Goal: Information Seeking & Learning: Learn about a topic

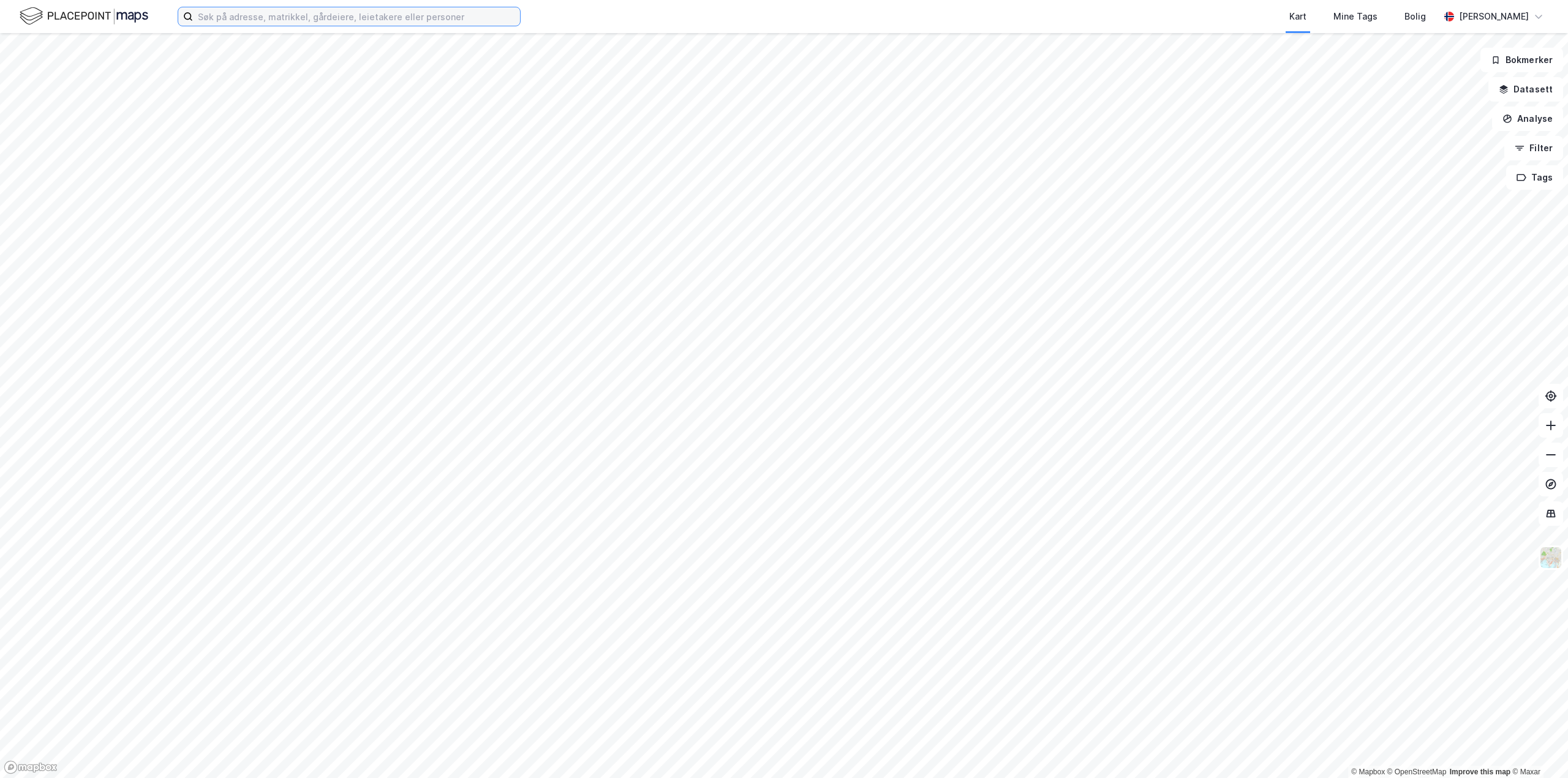
click at [242, 19] on input at bounding box center [356, 17] width 327 height 19
type input "eidvegen 678"
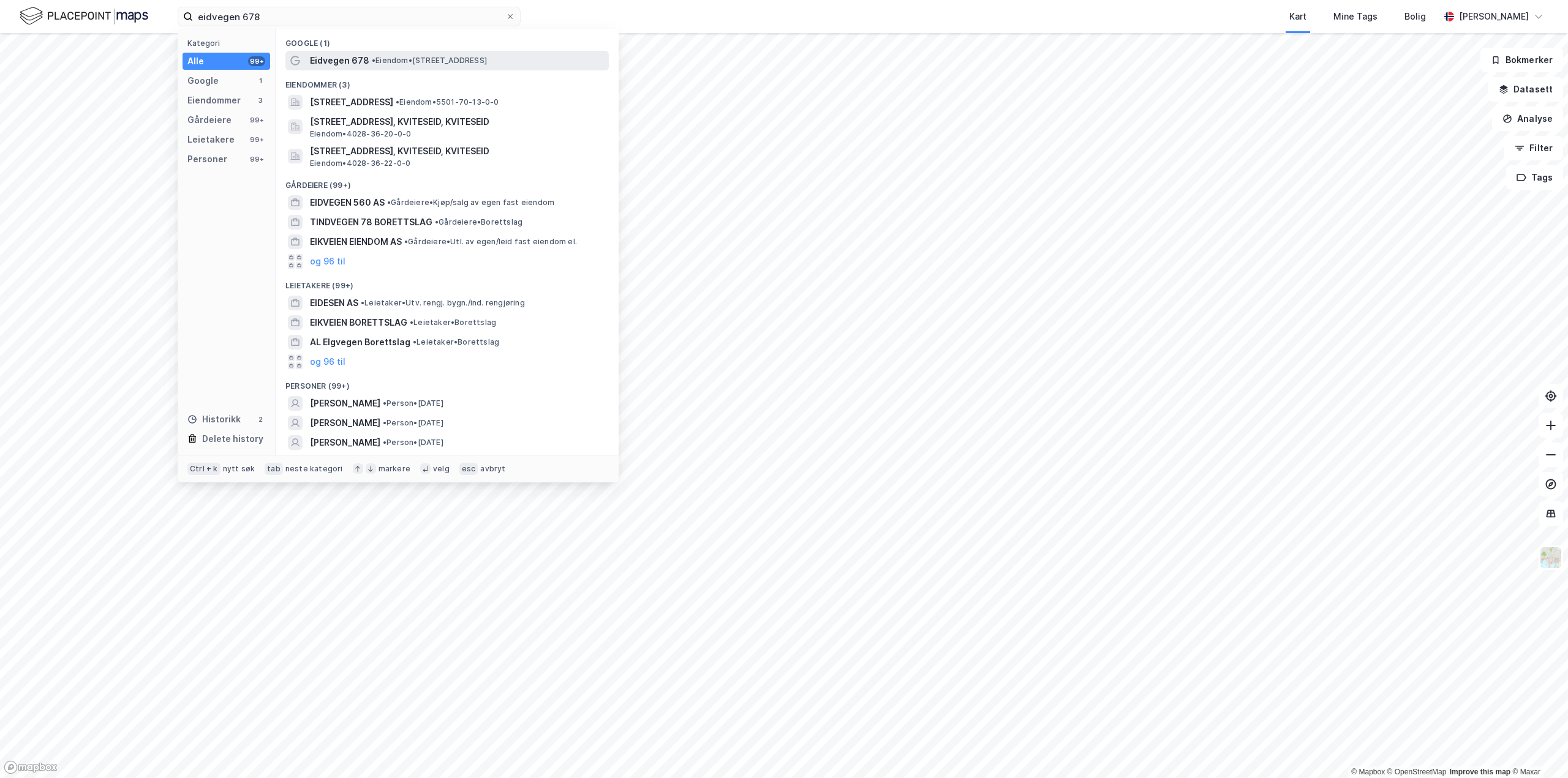
click at [324, 61] on span "Eidvegen 678" at bounding box center [340, 60] width 60 height 15
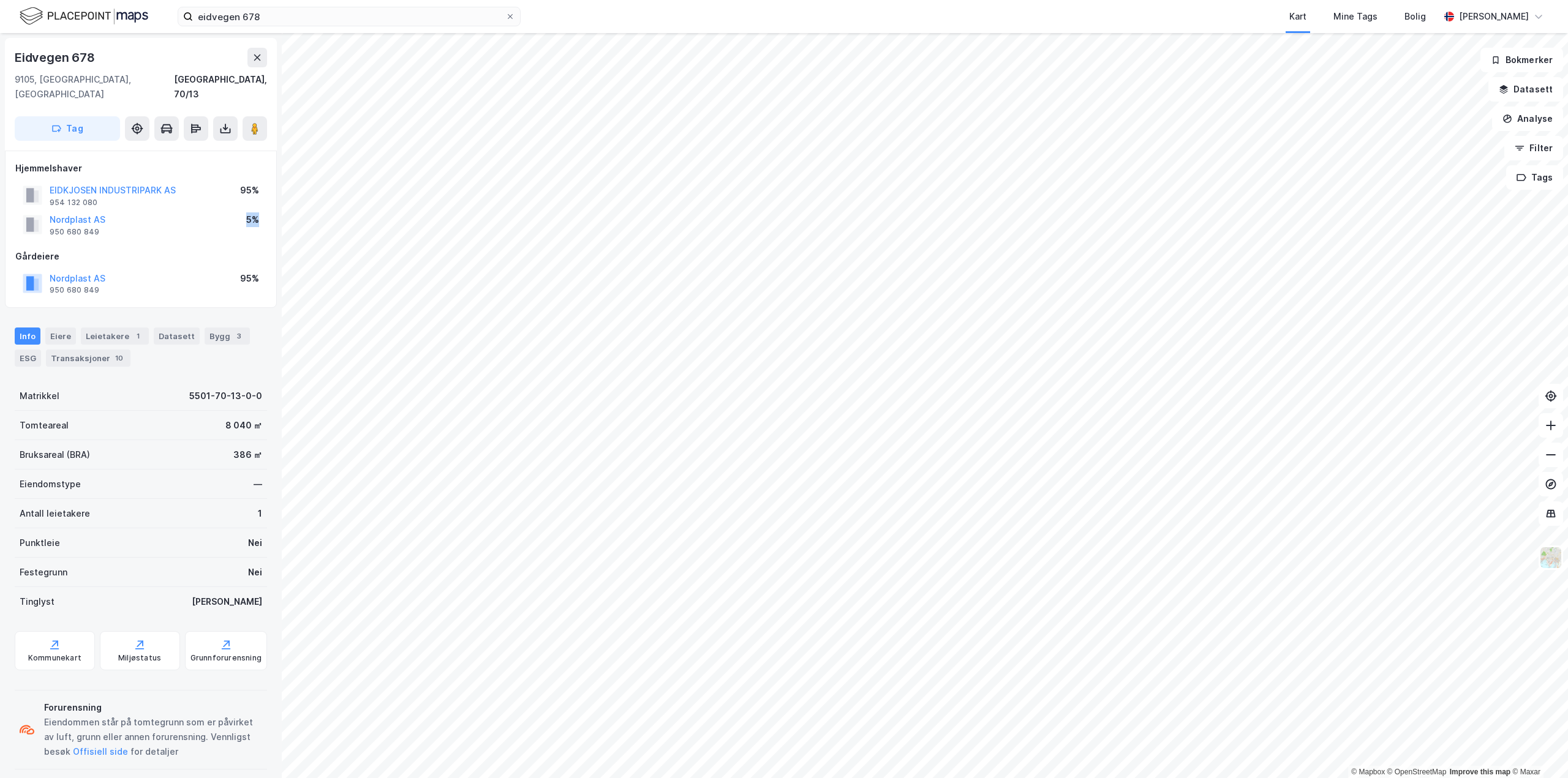
drag, startPoint x: 247, startPoint y: 208, endPoint x: 266, endPoint y: 206, distance: 19.1
click at [266, 206] on div "Hjemmelshaver EIDKJOSEN INDUSTRIPARK AS 954 132 080 95% Nordplast AS 950 680 84…" at bounding box center [141, 229] width 272 height 158
click at [243, 210] on div "Nordplast AS 950 680 849 5%" at bounding box center [141, 225] width 251 height 29
drag, startPoint x: 243, startPoint y: 203, endPoint x: 261, endPoint y: 207, distance: 18.4
click at [261, 210] on div "Nordplast AS 950 680 849 5%" at bounding box center [141, 225] width 251 height 29
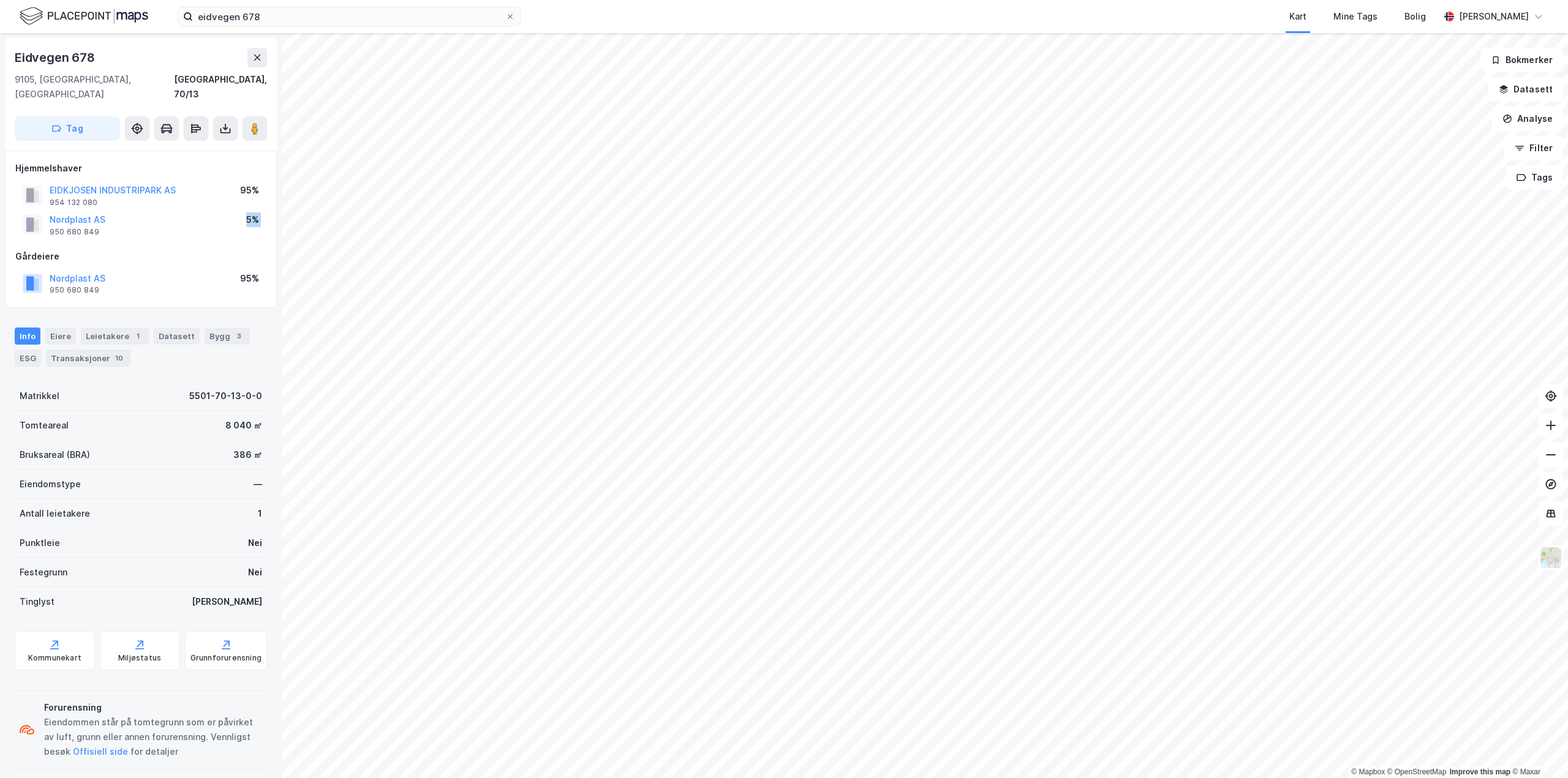
click at [216, 215] on div "Nordplast AS 950 680 849 5%" at bounding box center [141, 225] width 251 height 29
drag, startPoint x: 233, startPoint y: 204, endPoint x: 277, endPoint y: 211, distance: 44.6
click at [277, 211] on div "Eidvegen 678 9105, Kvaløya, Troms Tromsø, 70/13 Tag Hjemmelshaver EIDKJOSEN IND…" at bounding box center [141, 405] width 282 height 745
click at [236, 227] on div "Hjemmelshaver EIDKJOSEN INDUSTRIPARK AS 954 132 080 95% Nordplast AS 950 680 84…" at bounding box center [141, 229] width 251 height 137
drag, startPoint x: 230, startPoint y: 209, endPoint x: 260, endPoint y: 206, distance: 30.1
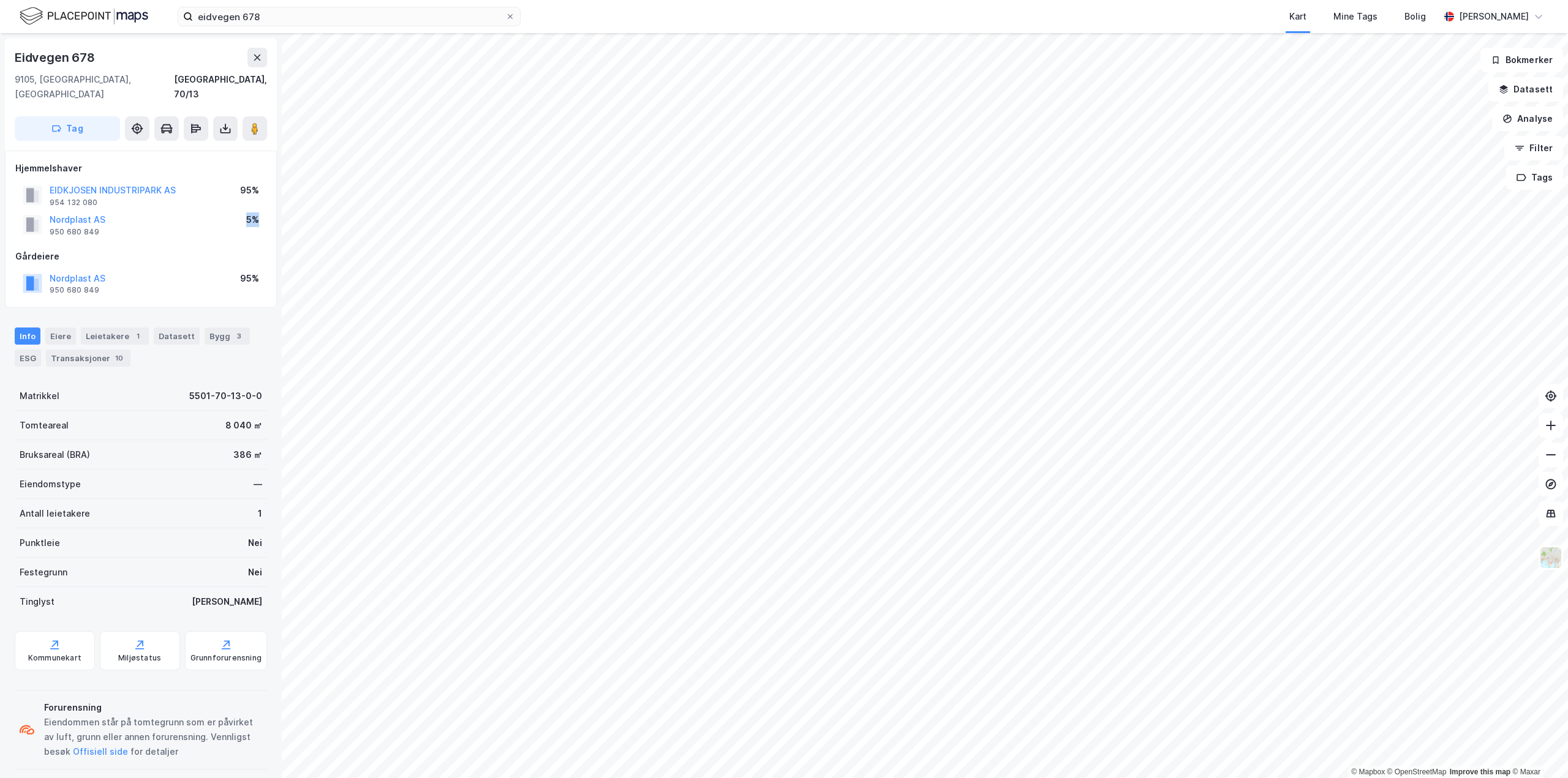
click at [260, 210] on div "Nordplast AS 950 680 849 5%" at bounding box center [141, 225] width 251 height 29
click at [240, 225] on div "Hjemmelshaver EIDKJOSEN INDUSTRIPARK AS 954 132 080 95% Nordplast AS 950 680 84…" at bounding box center [141, 229] width 251 height 137
click at [74, 328] on div "Info Eiere Leietakere 1 Datasett Bygg 3 ESG Transaksjoner 10" at bounding box center [141, 347] width 252 height 39
click at [61, 328] on div "Eiere" at bounding box center [60, 336] width 31 height 17
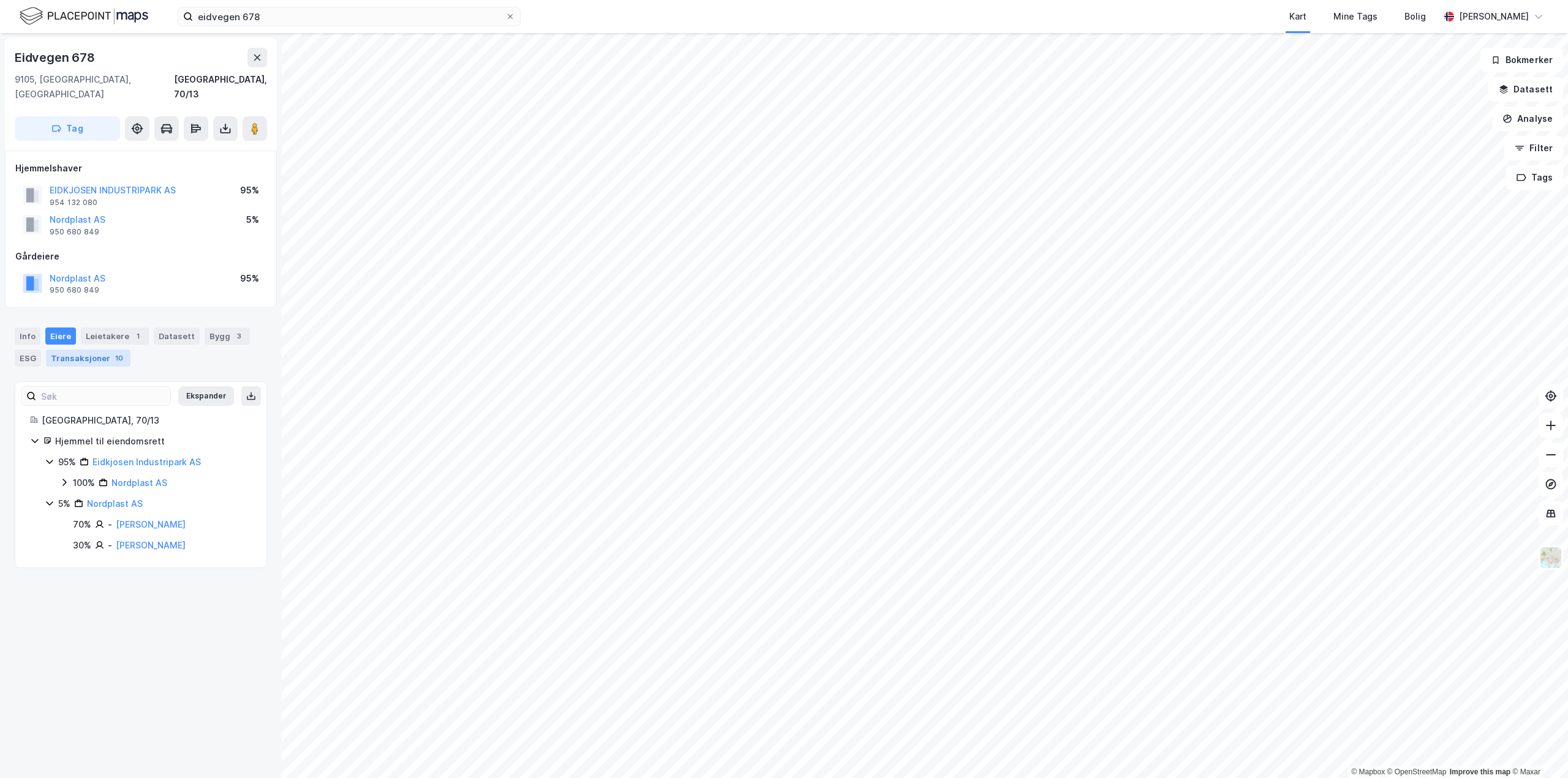
click at [113, 352] on div "10" at bounding box center [119, 358] width 13 height 12
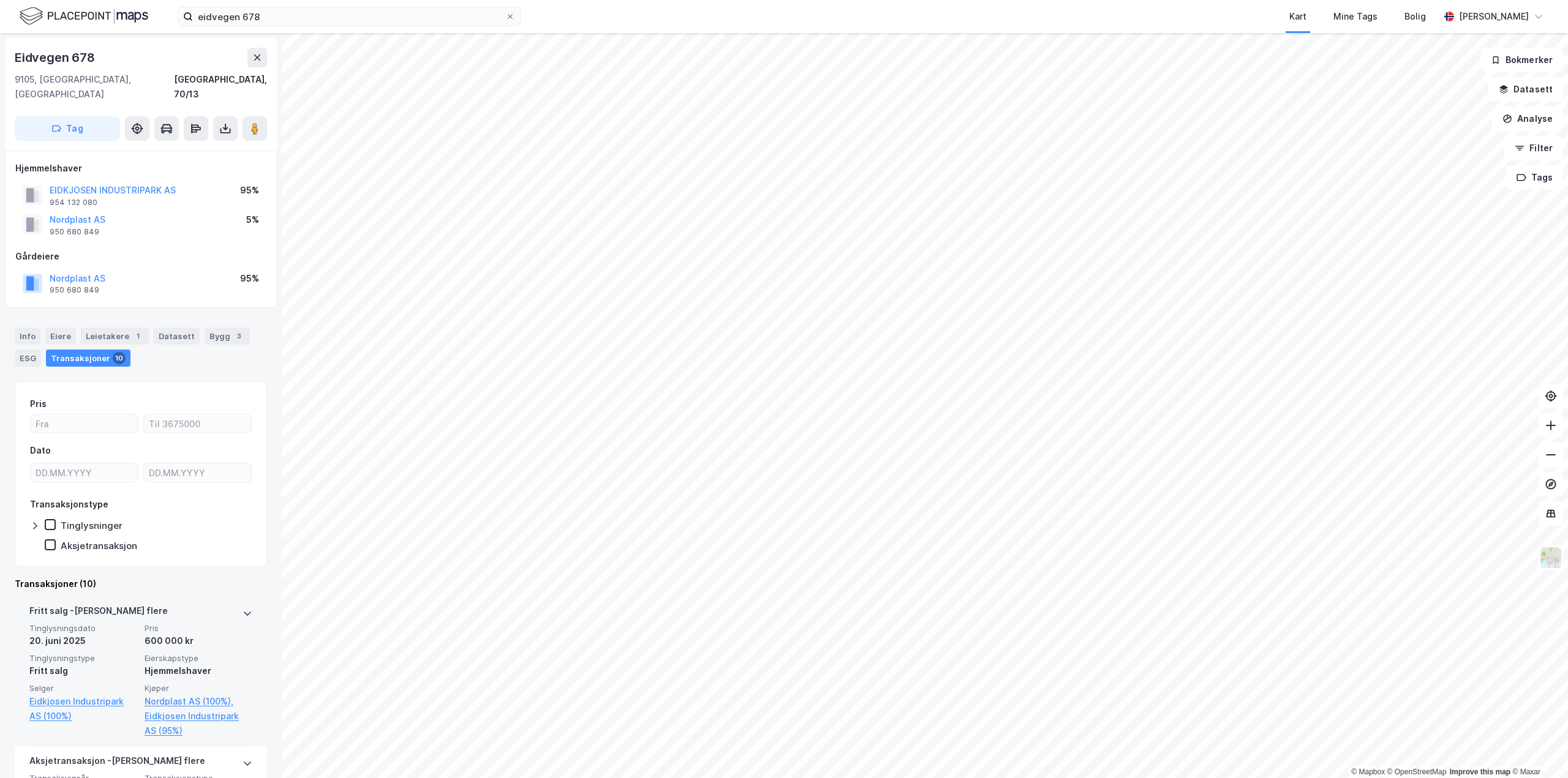
click at [228, 633] on div "600 000 kr" at bounding box center [198, 641] width 107 height 15
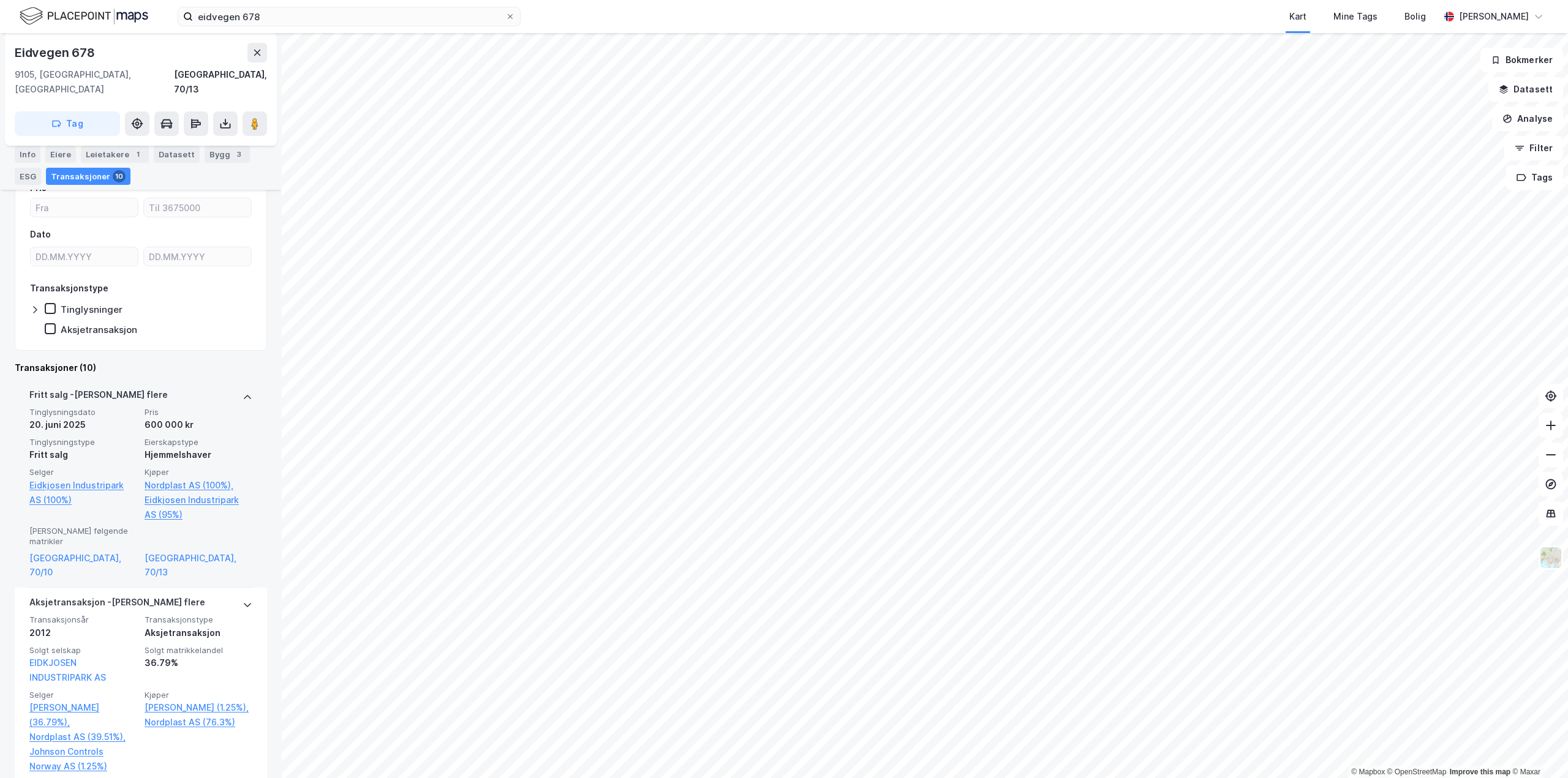
scroll to position [245, 0]
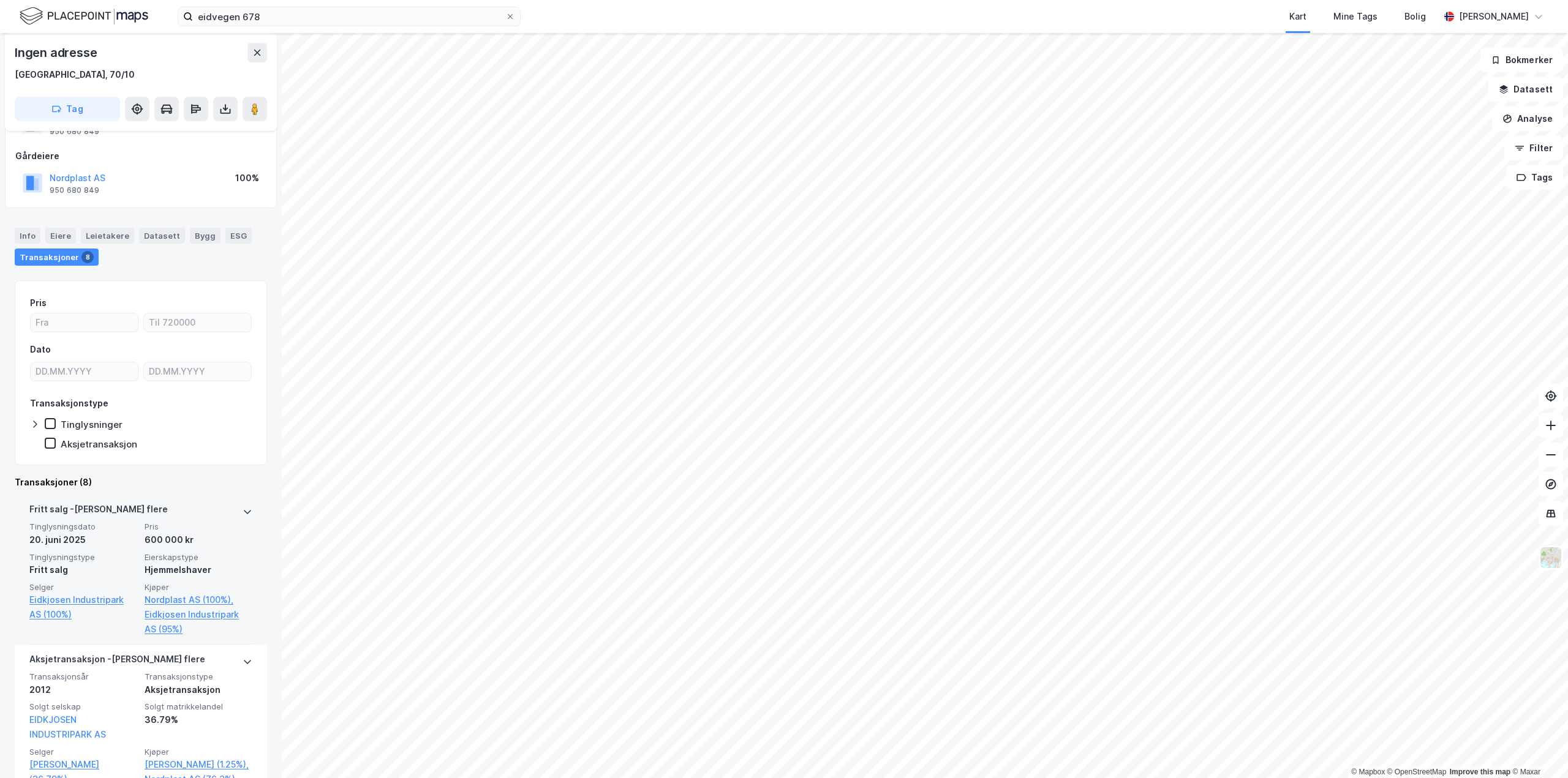
scroll to position [82, 0]
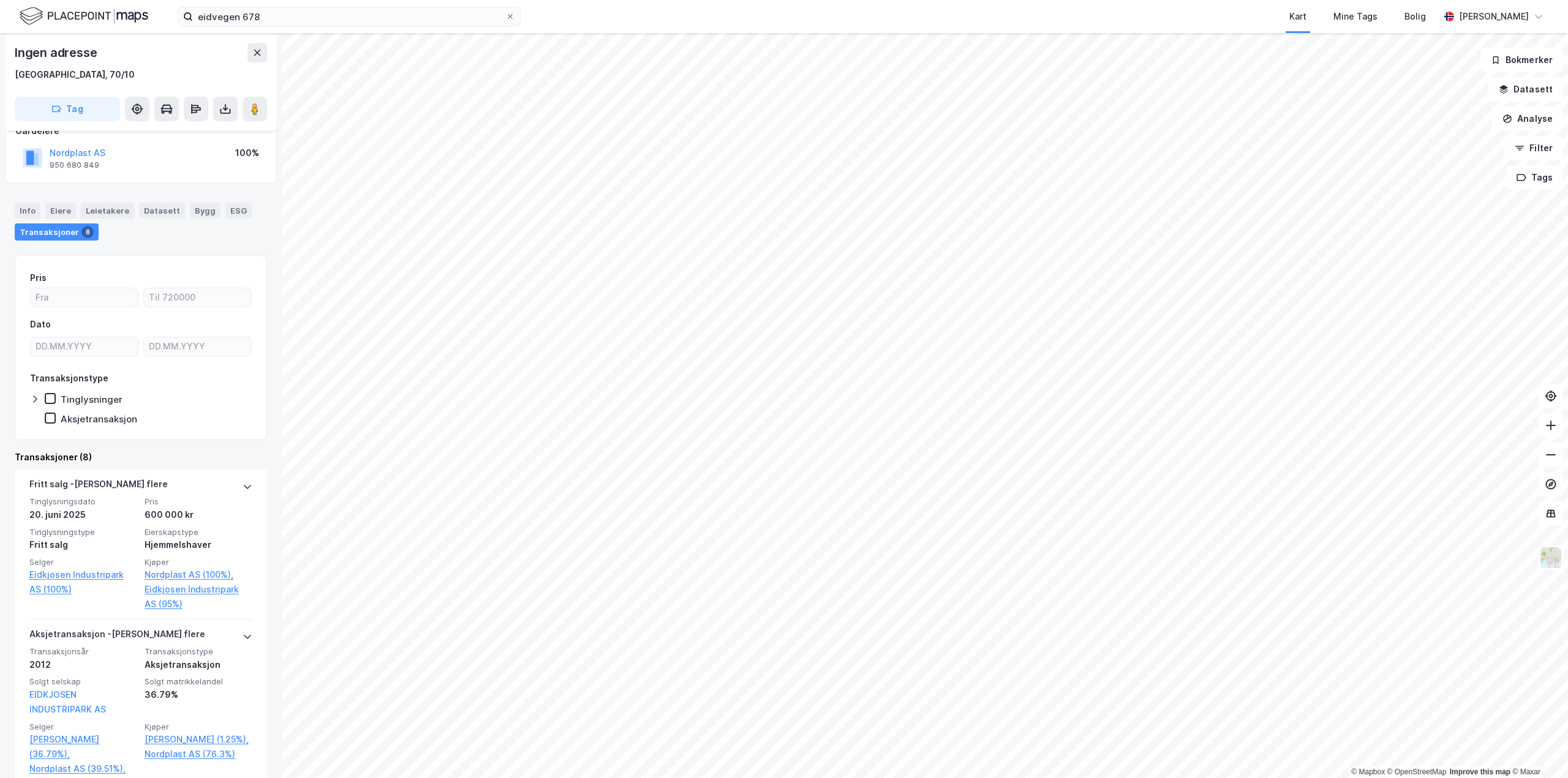
click at [37, 212] on div "Info" at bounding box center [27, 211] width 26 height 16
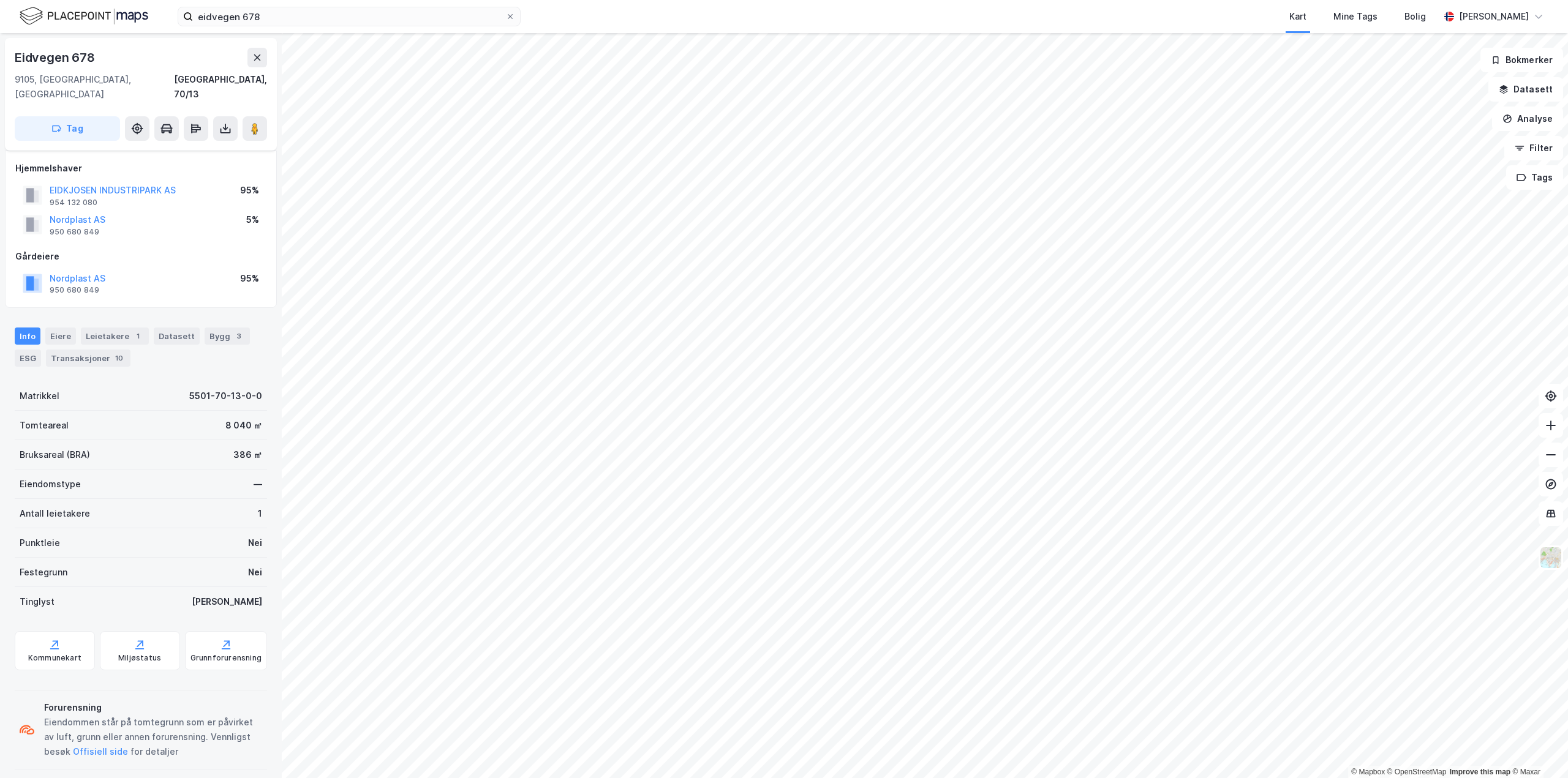
scroll to position [46, 0]
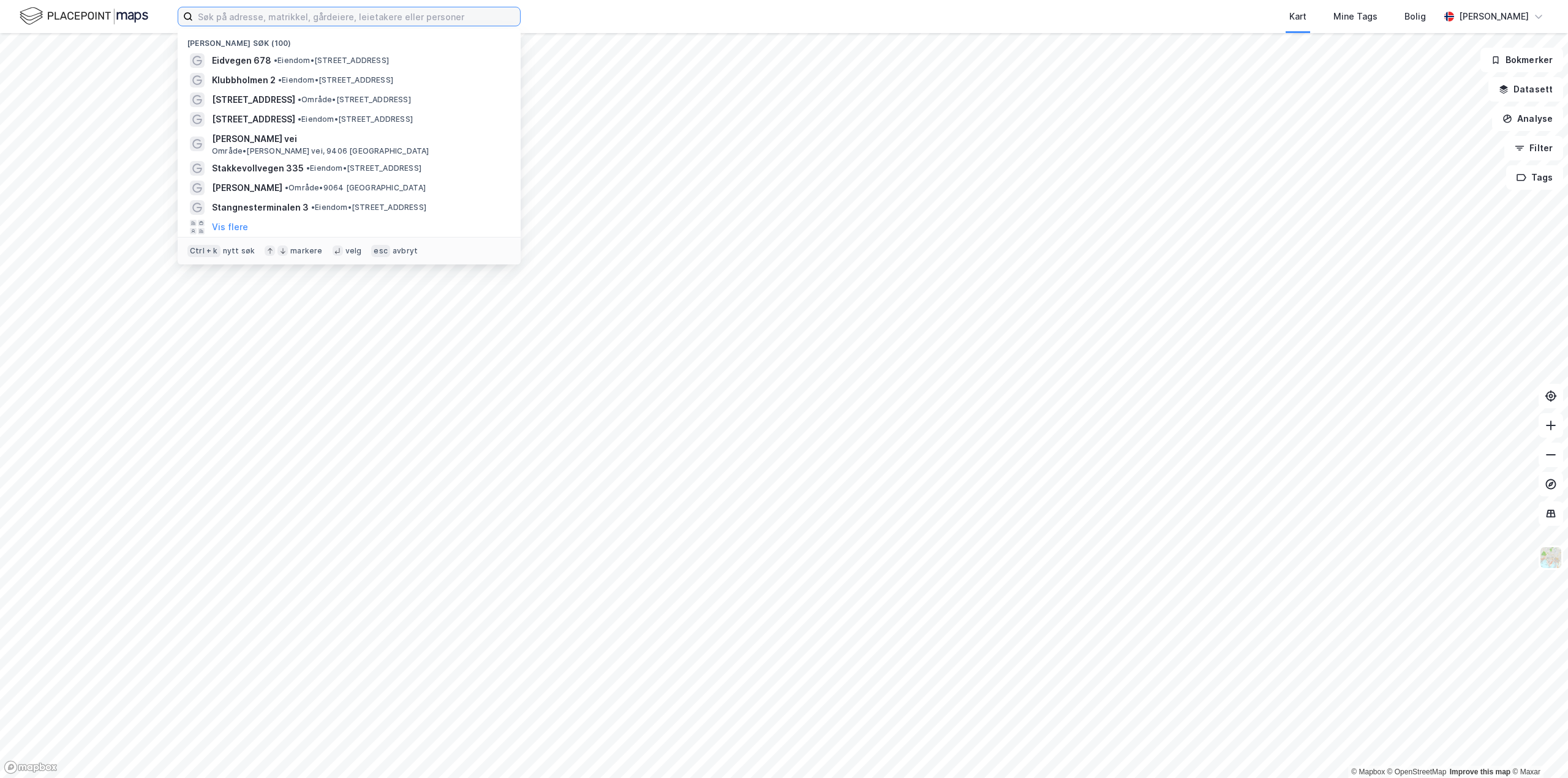
click at [334, 17] on input at bounding box center [356, 17] width 327 height 19
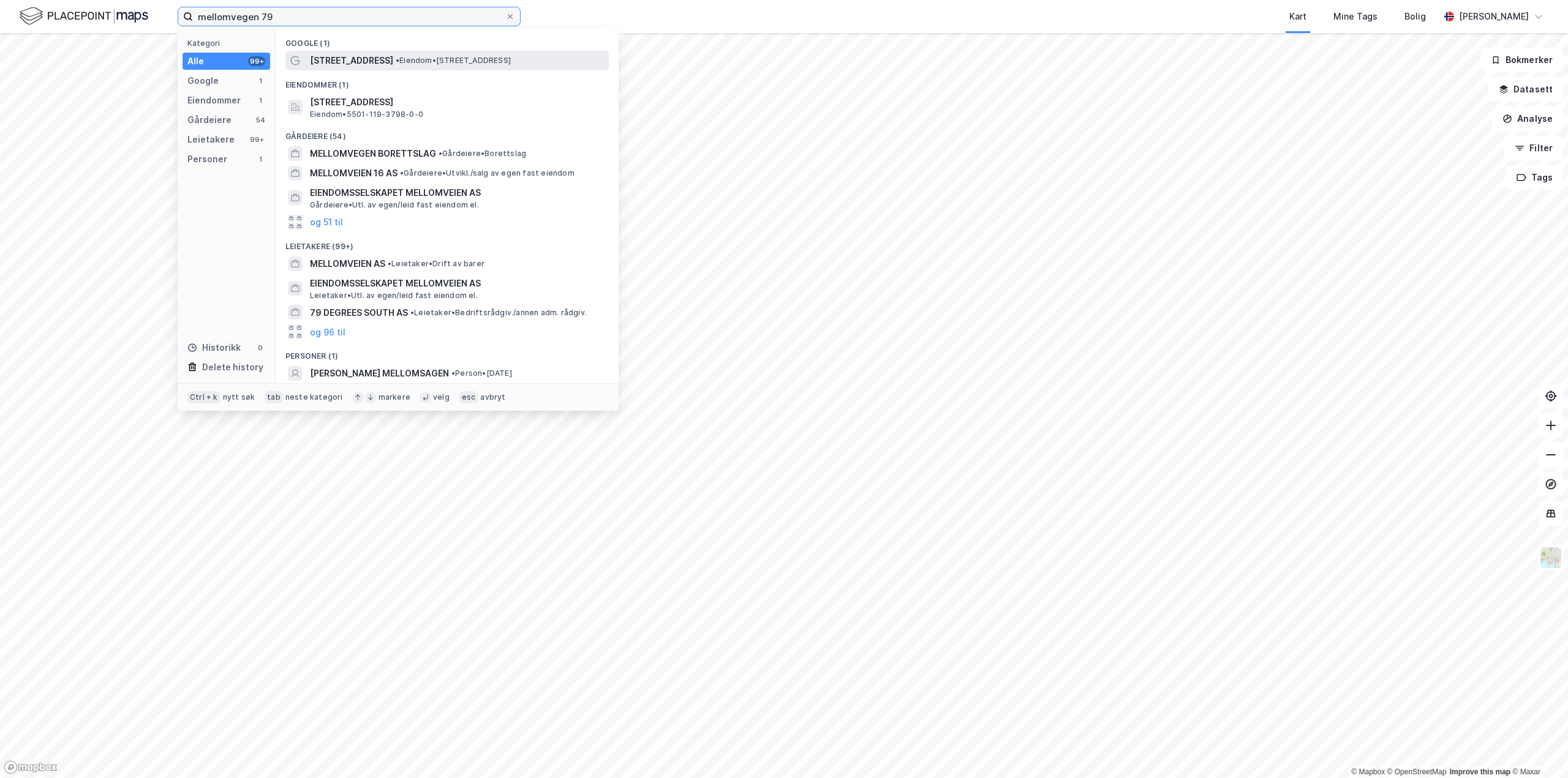
type input "mellomvegen 79"
click at [370, 63] on span "Mellomvegen 79" at bounding box center [352, 60] width 84 height 15
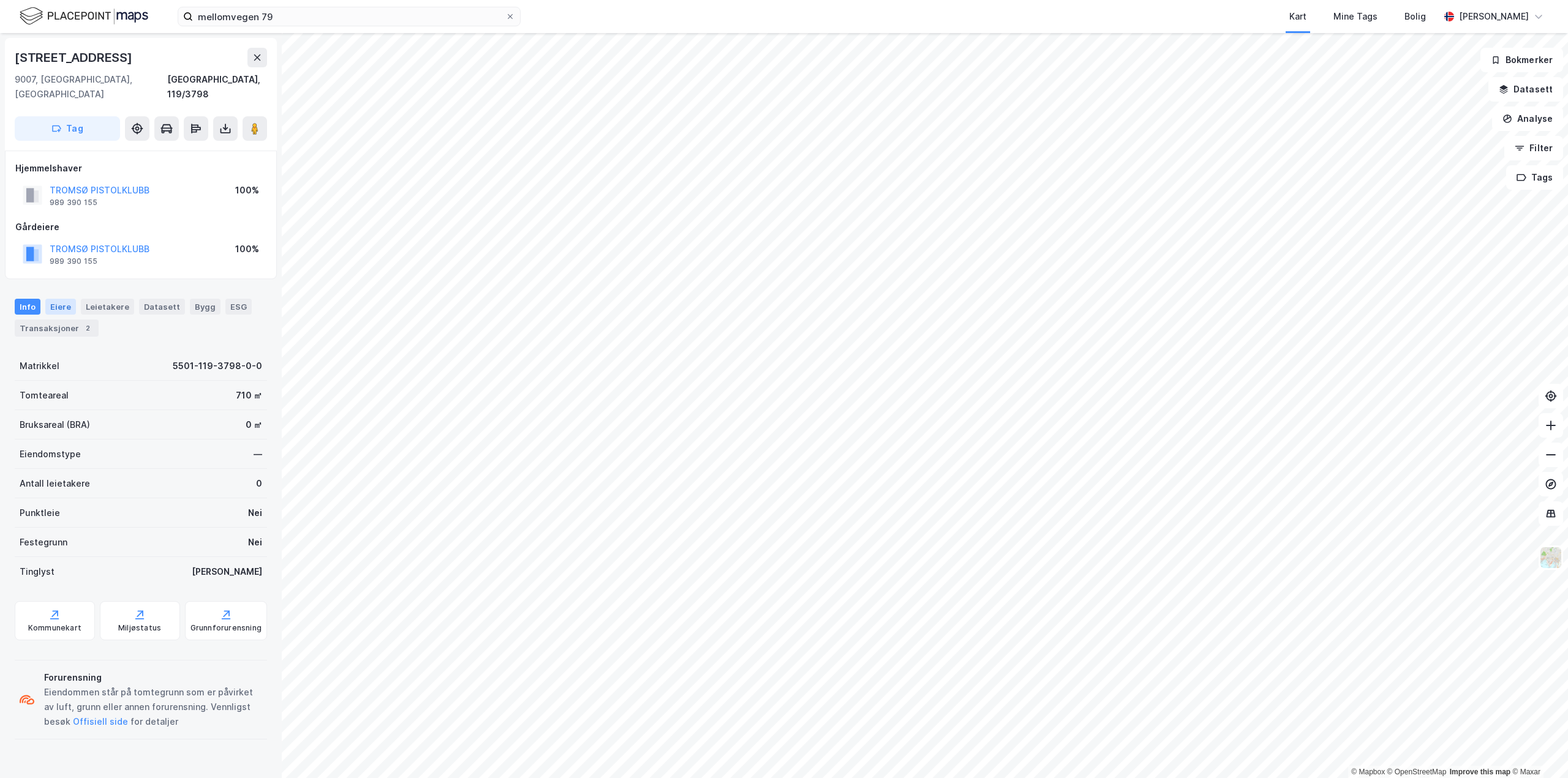
click at [68, 298] on div "Eiere" at bounding box center [60, 306] width 31 height 16
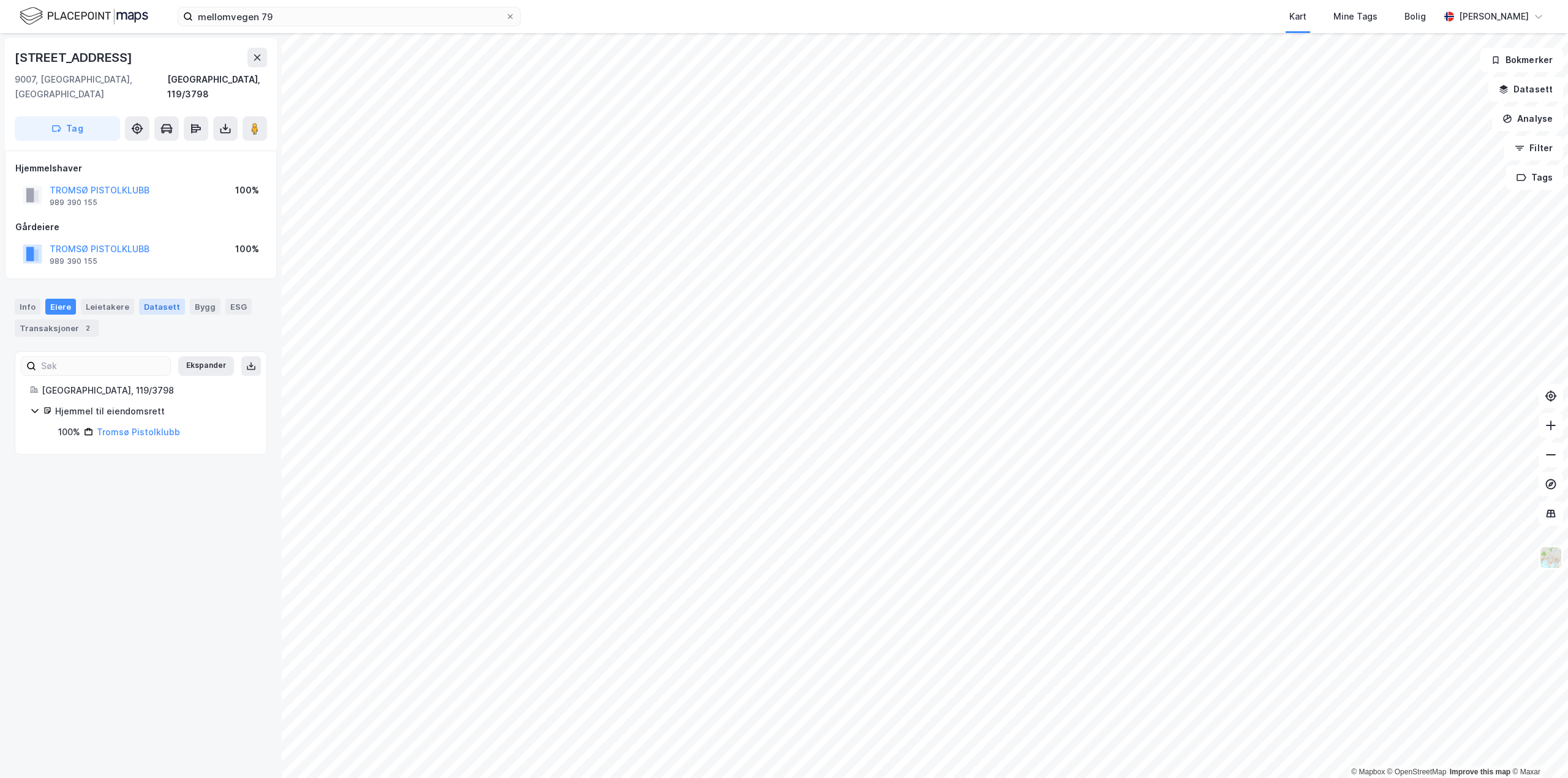
click at [169, 298] on div "Datasett" at bounding box center [162, 306] width 46 height 16
click at [196, 298] on div "Bygg" at bounding box center [205, 306] width 31 height 16
click at [20, 298] on div "Info" at bounding box center [27, 306] width 26 height 16
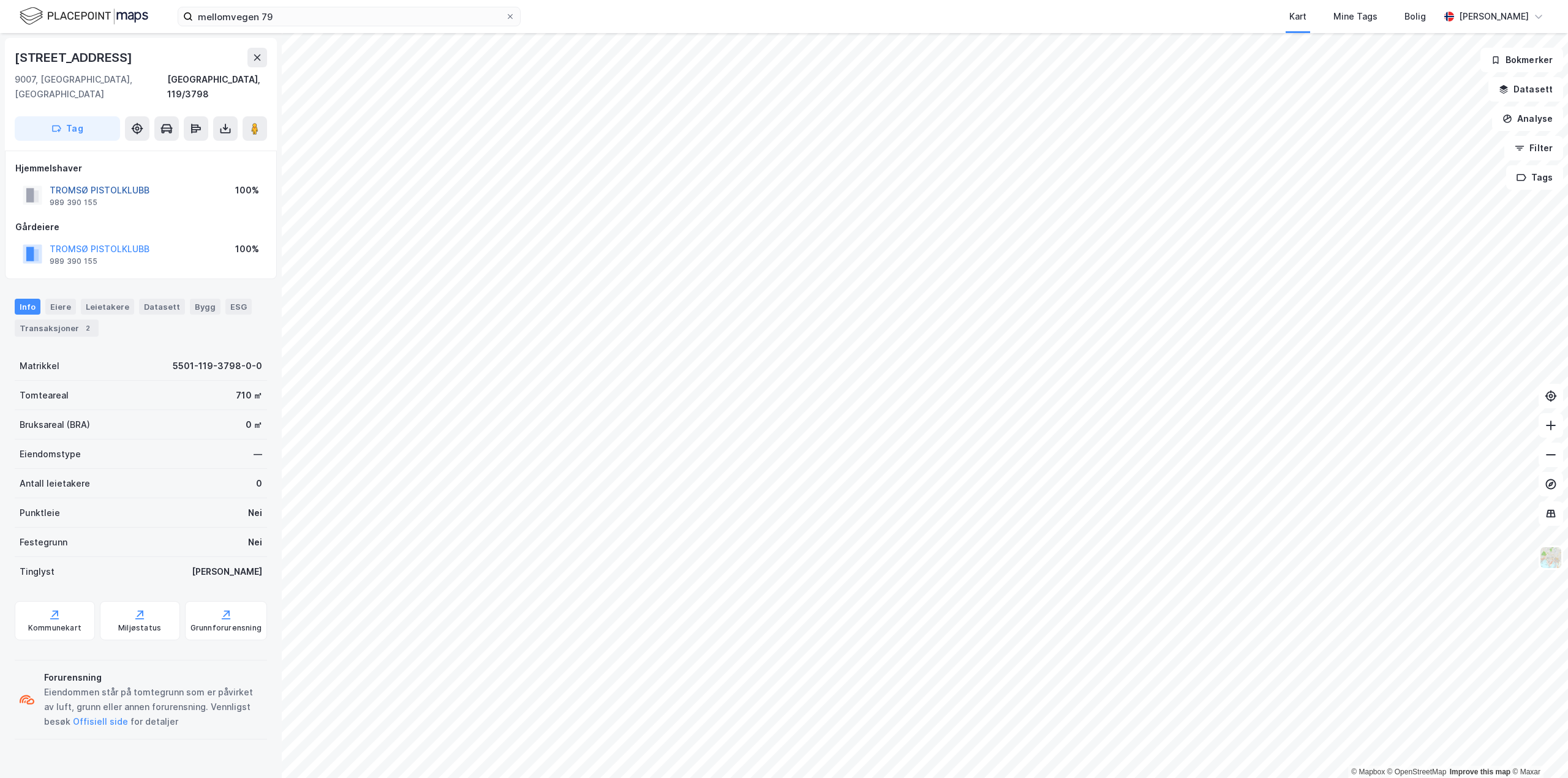
click at [0, 0] on button "TROMSØ PISTOLKLUBB" at bounding box center [0, 0] width 0 height 0
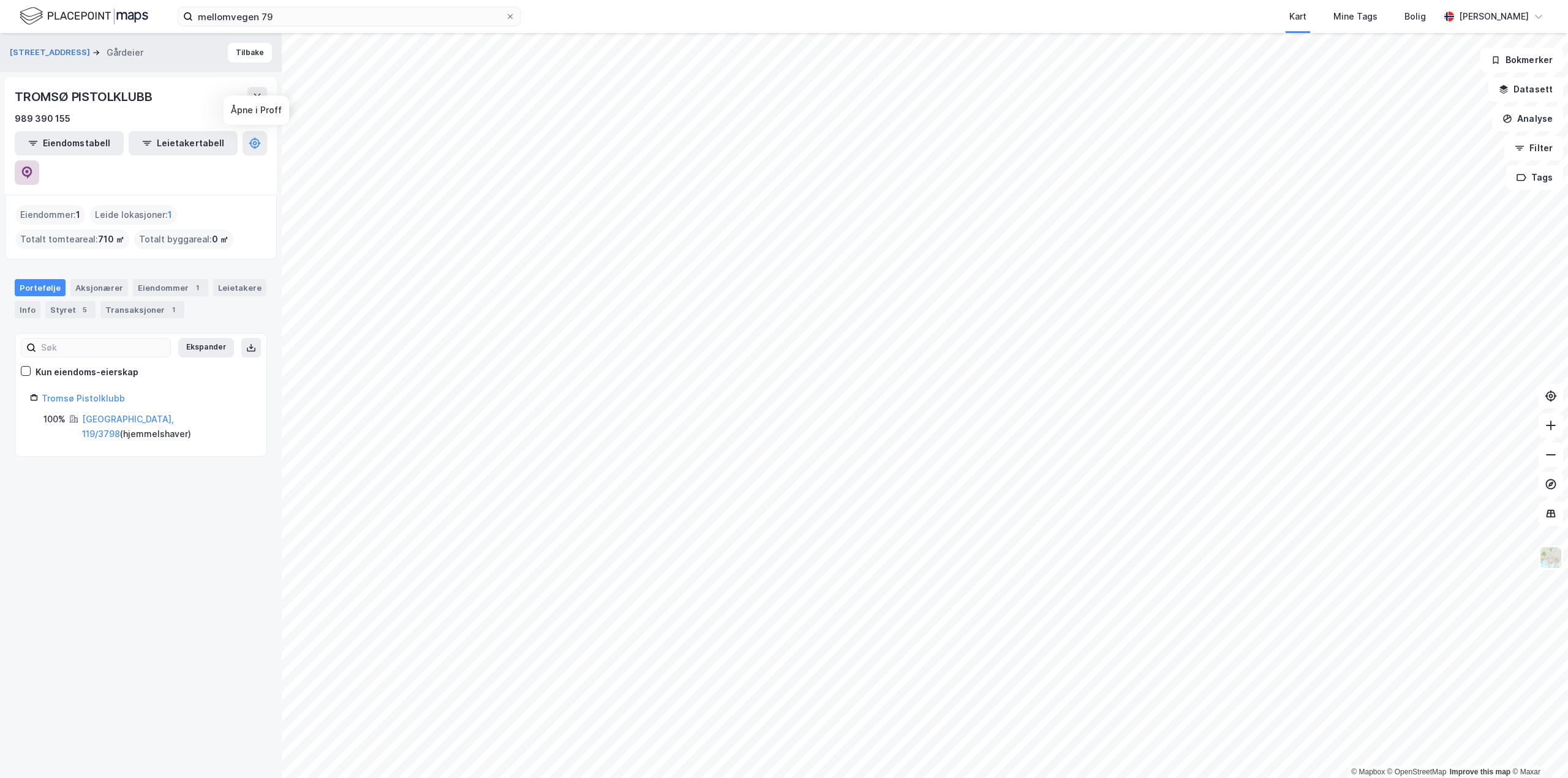
click at [39, 161] on button at bounding box center [27, 172] width 25 height 25
click at [123, 301] on div "Transaksjoner 1" at bounding box center [142, 310] width 84 height 17
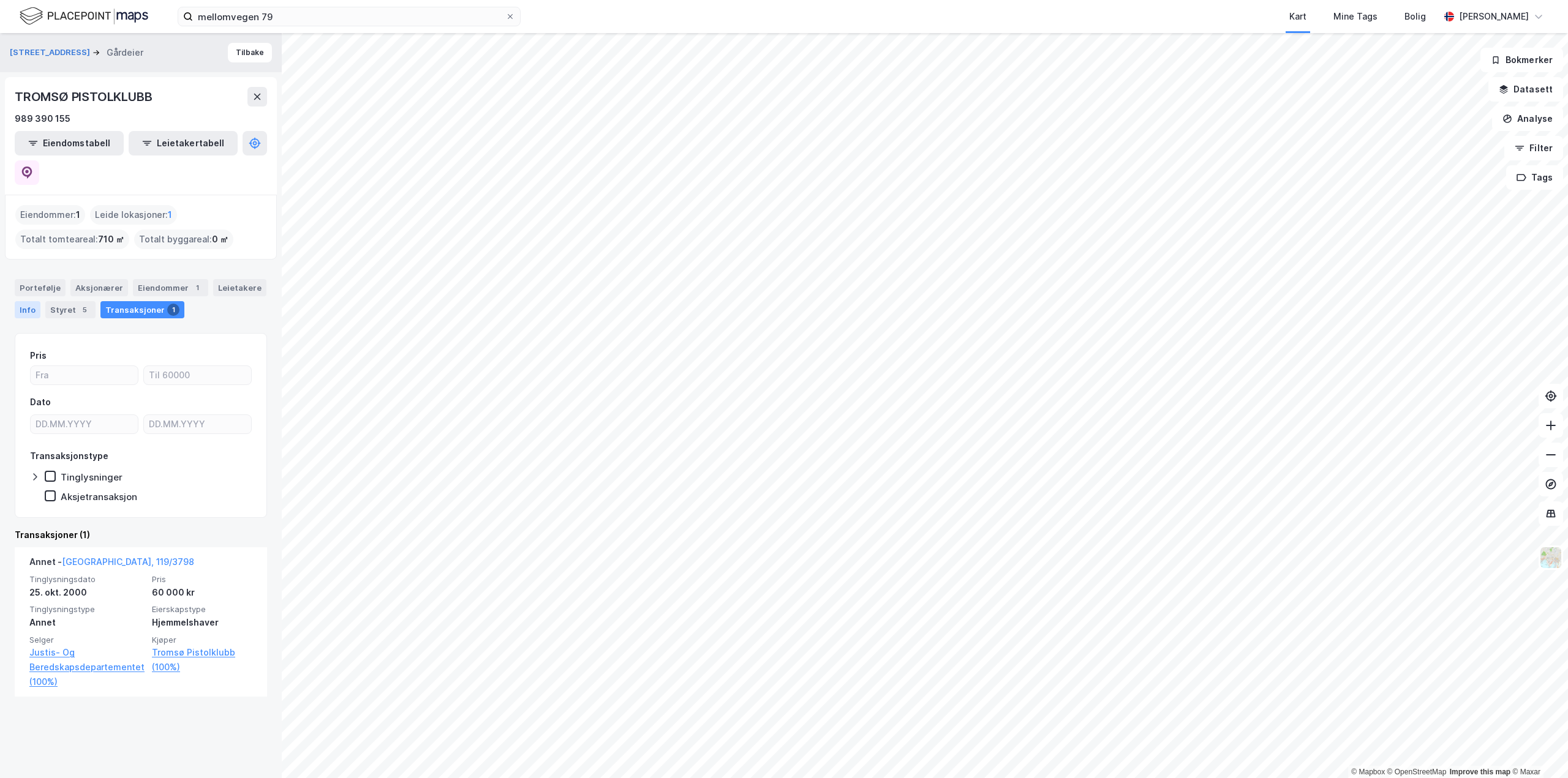
click at [25, 301] on div "Info" at bounding box center [27, 310] width 26 height 17
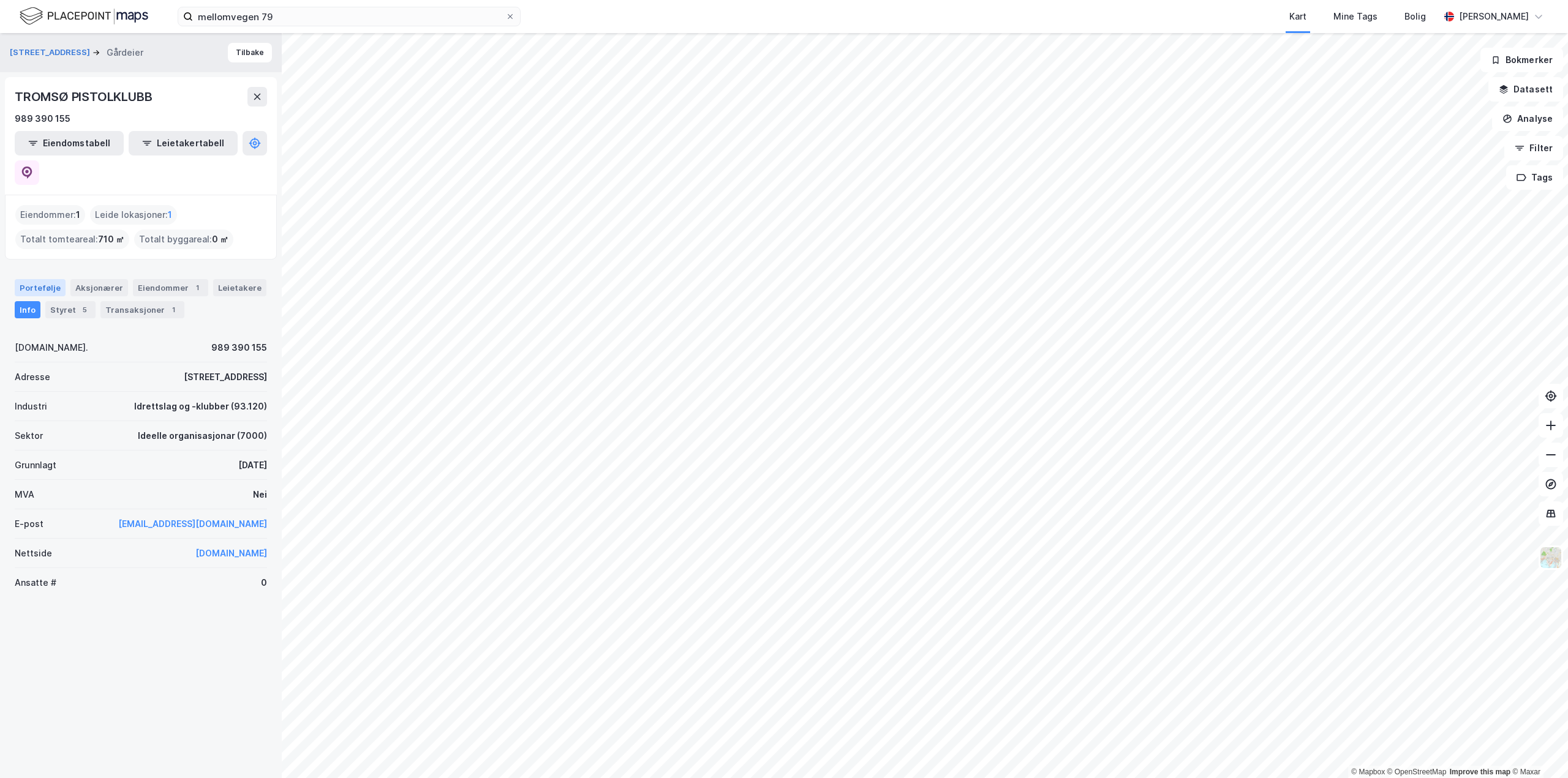
click at [29, 279] on div "Portefølje" at bounding box center [40, 288] width 51 height 17
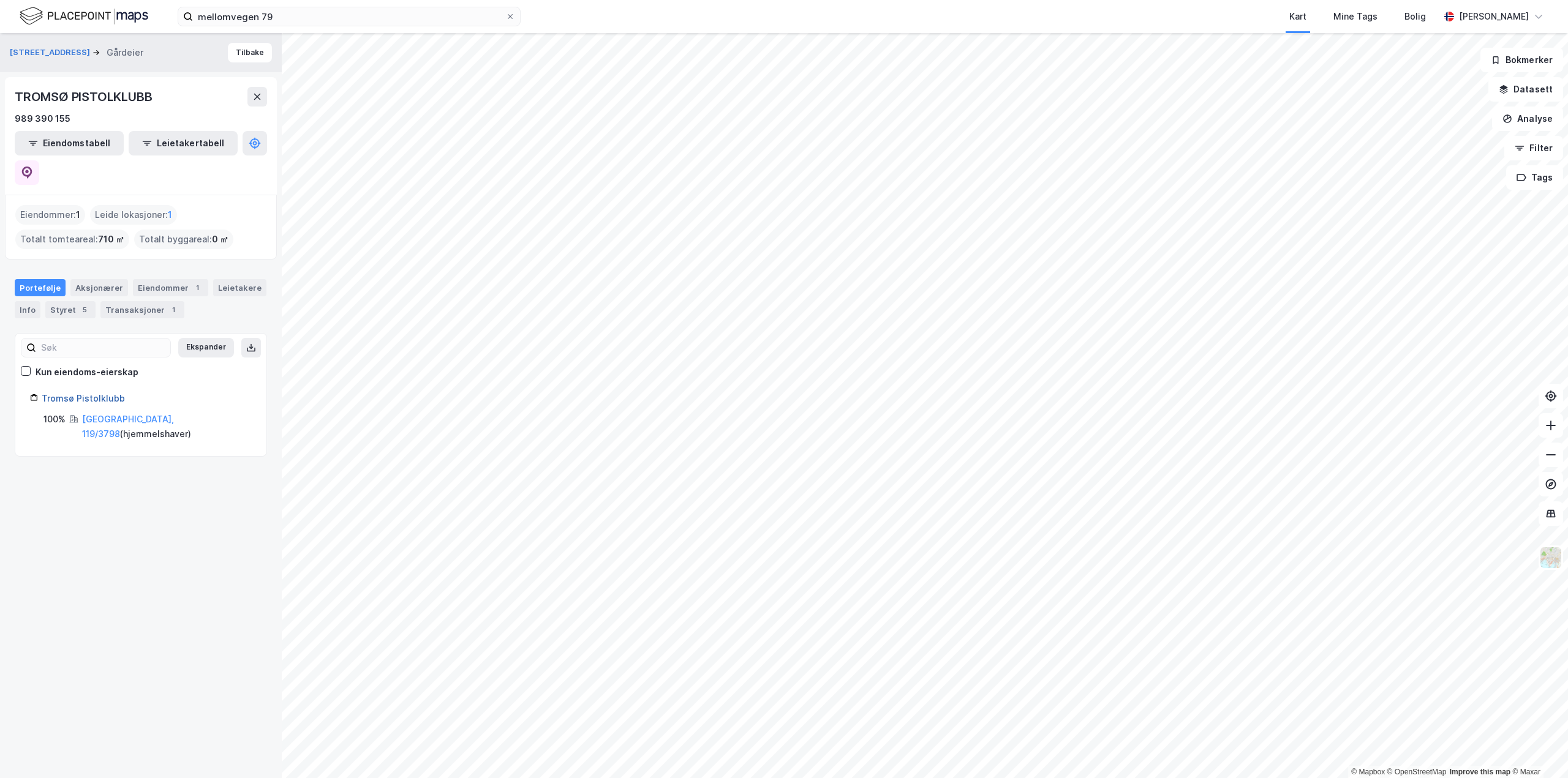
click at [87, 393] on link "Tromsø Pistolklubb" at bounding box center [84, 399] width 84 height 11
click at [266, 44] on div "Mellomvegen 79 Gårdeier Tilbake" at bounding box center [141, 52] width 282 height 39
click at [251, 52] on button "Tilbake" at bounding box center [249, 53] width 44 height 20
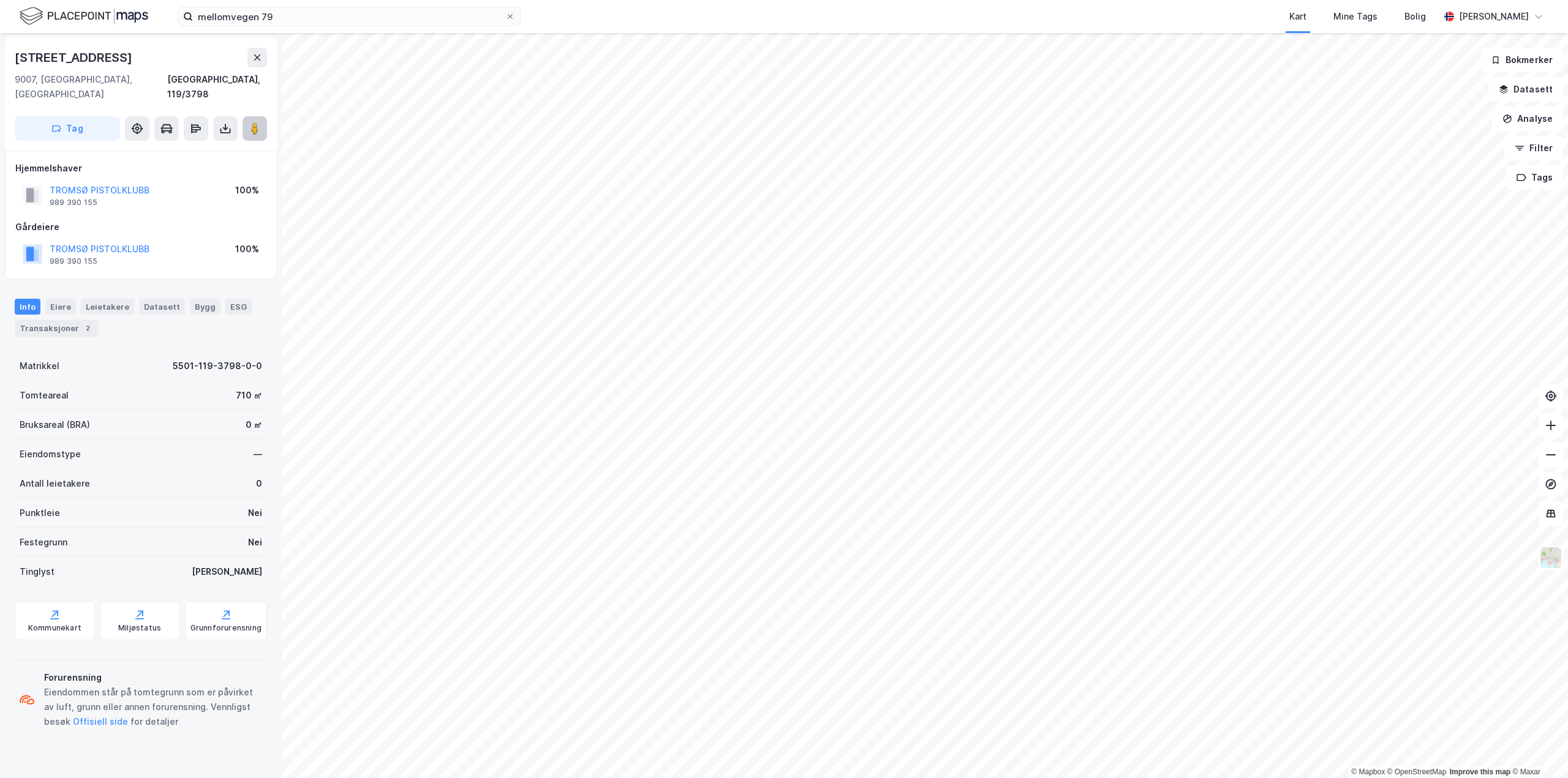
click at [251, 123] on image at bounding box center [254, 129] width 7 height 12
